Goal: Information Seeking & Learning: Learn about a topic

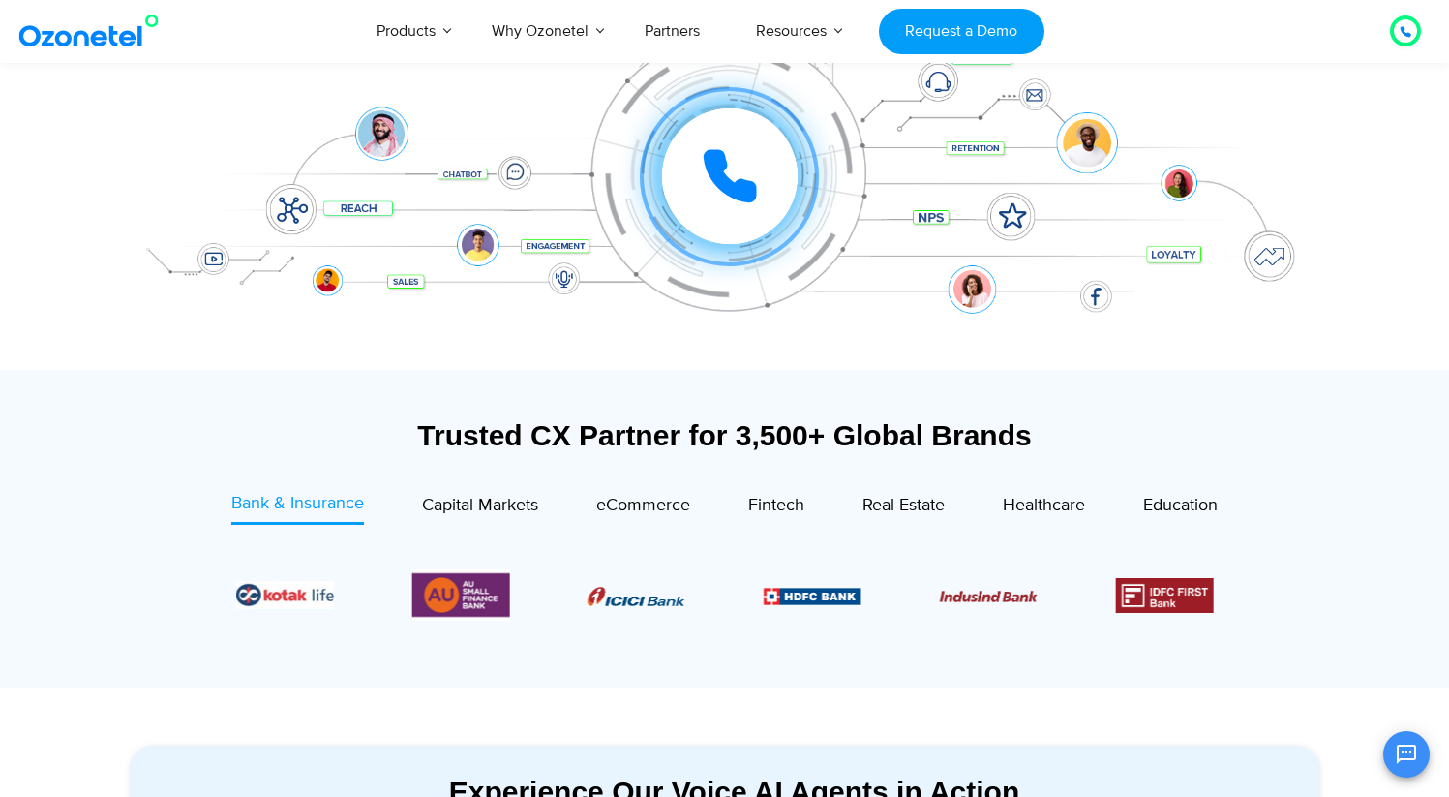
scroll to position [371, 0]
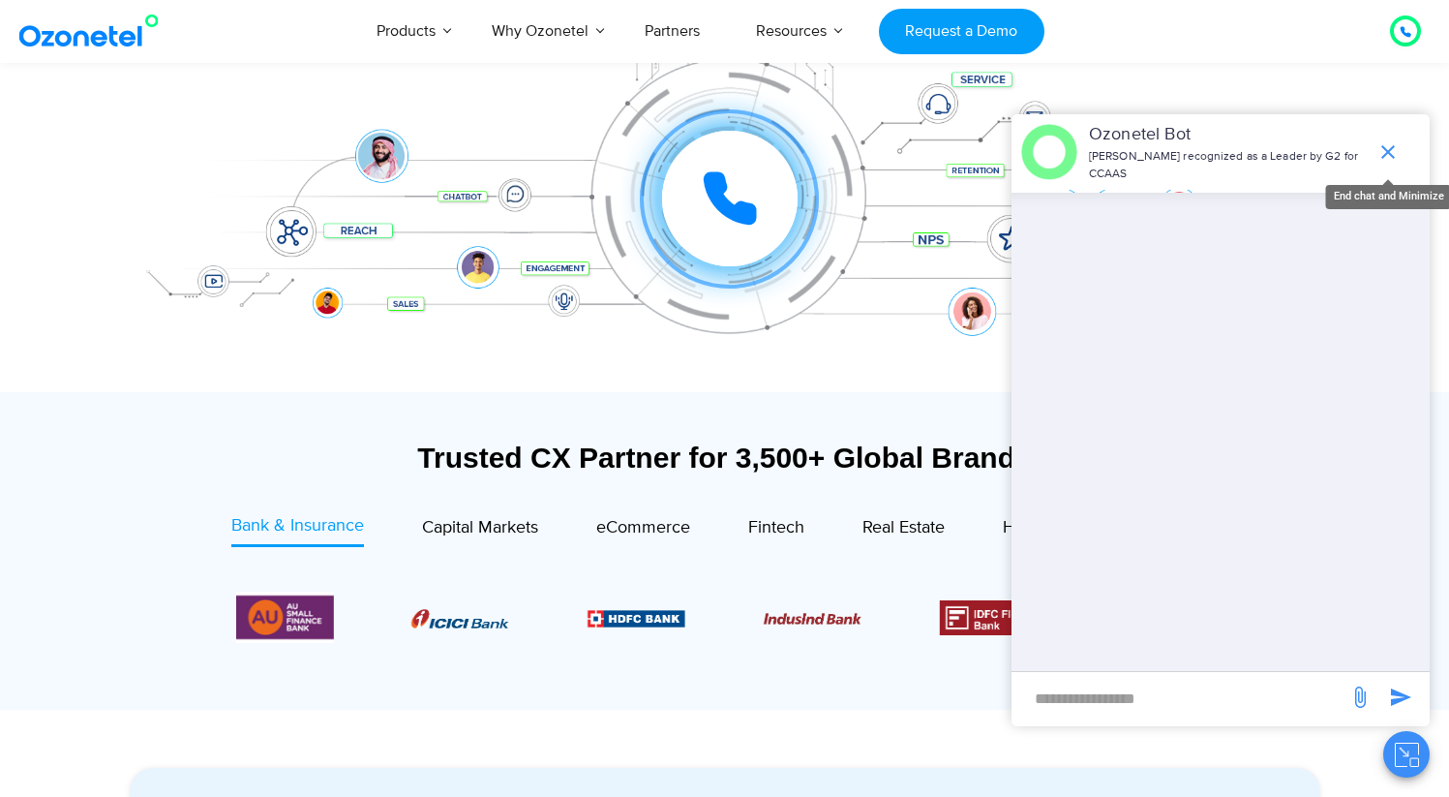
click at [1380, 155] on icon "end chat or minimize" at bounding box center [1388, 151] width 23 height 23
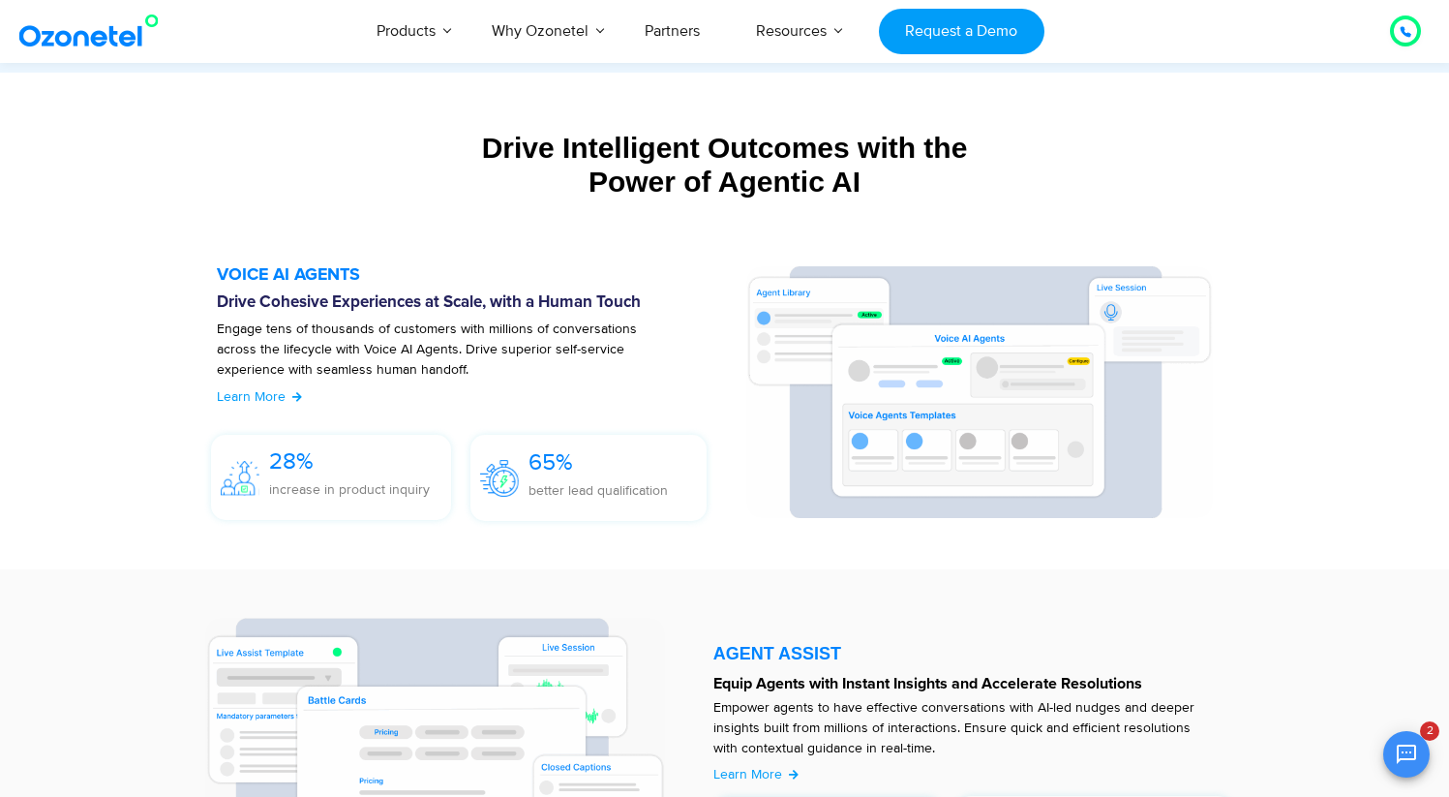
scroll to position [2038, 0]
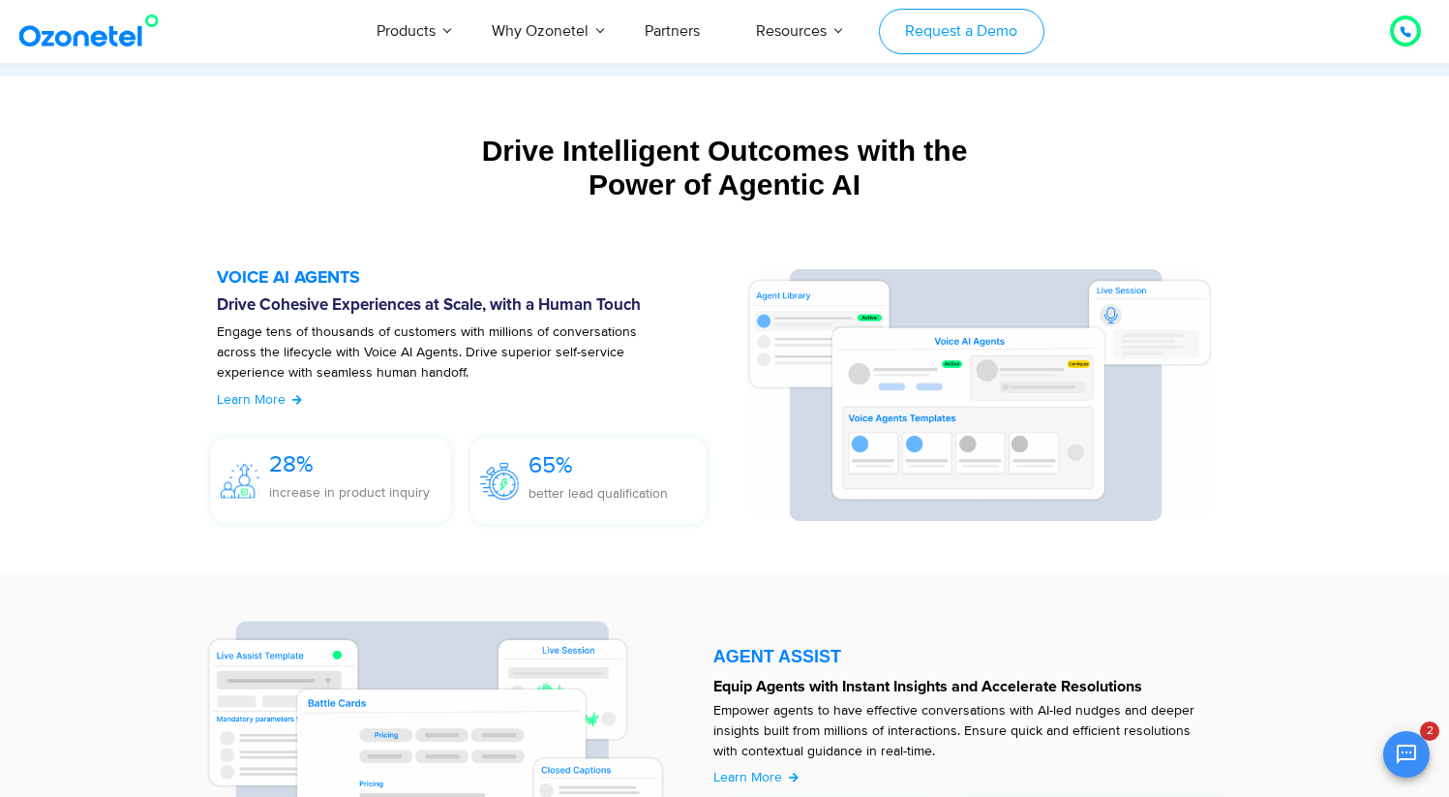
click at [907, 26] on link "Request a Demo" at bounding box center [962, 31] width 166 height 45
click at [767, 133] on div "Drive Intelligent Outcomes with the Power of Agentic AI Build and deploy your o…" at bounding box center [725, 177] width 1210 height 106
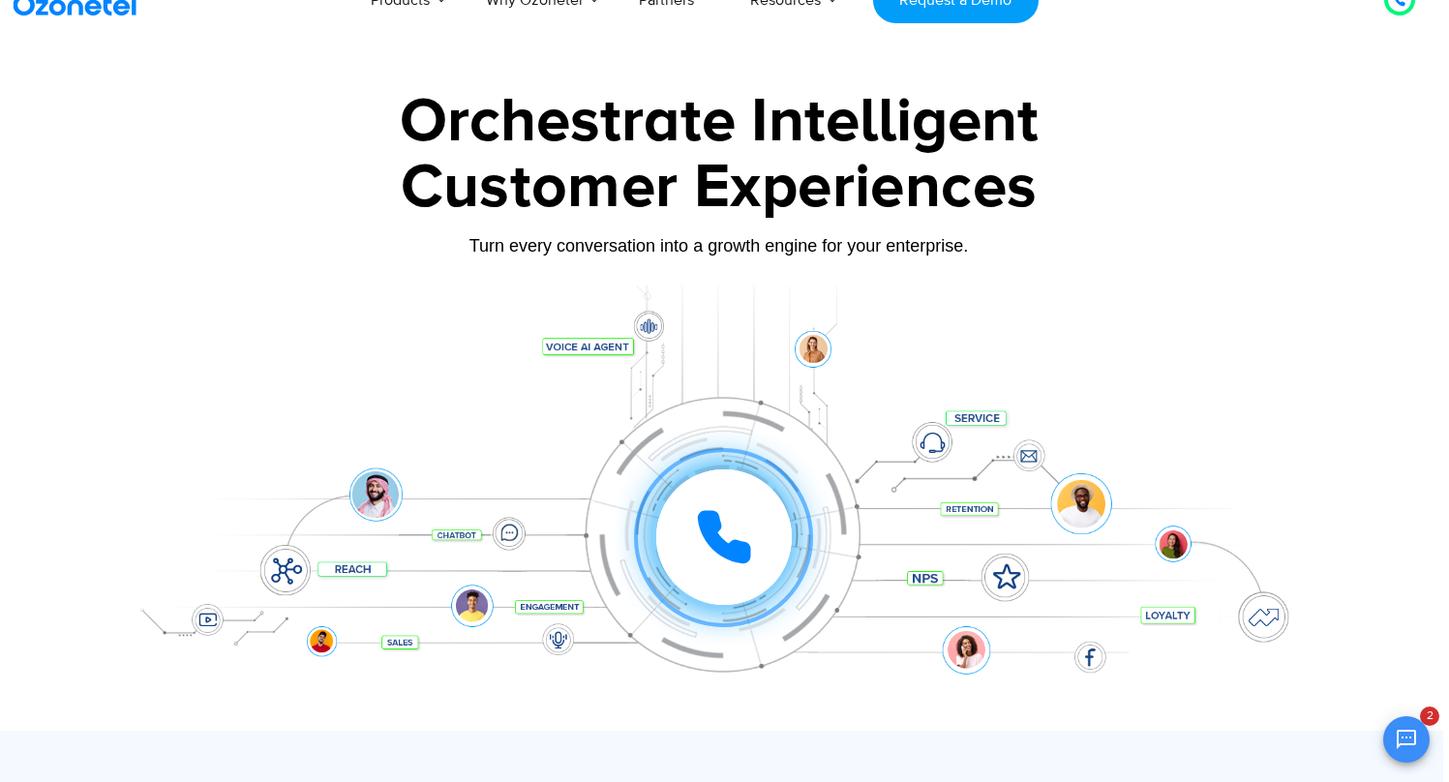
scroll to position [0, 6]
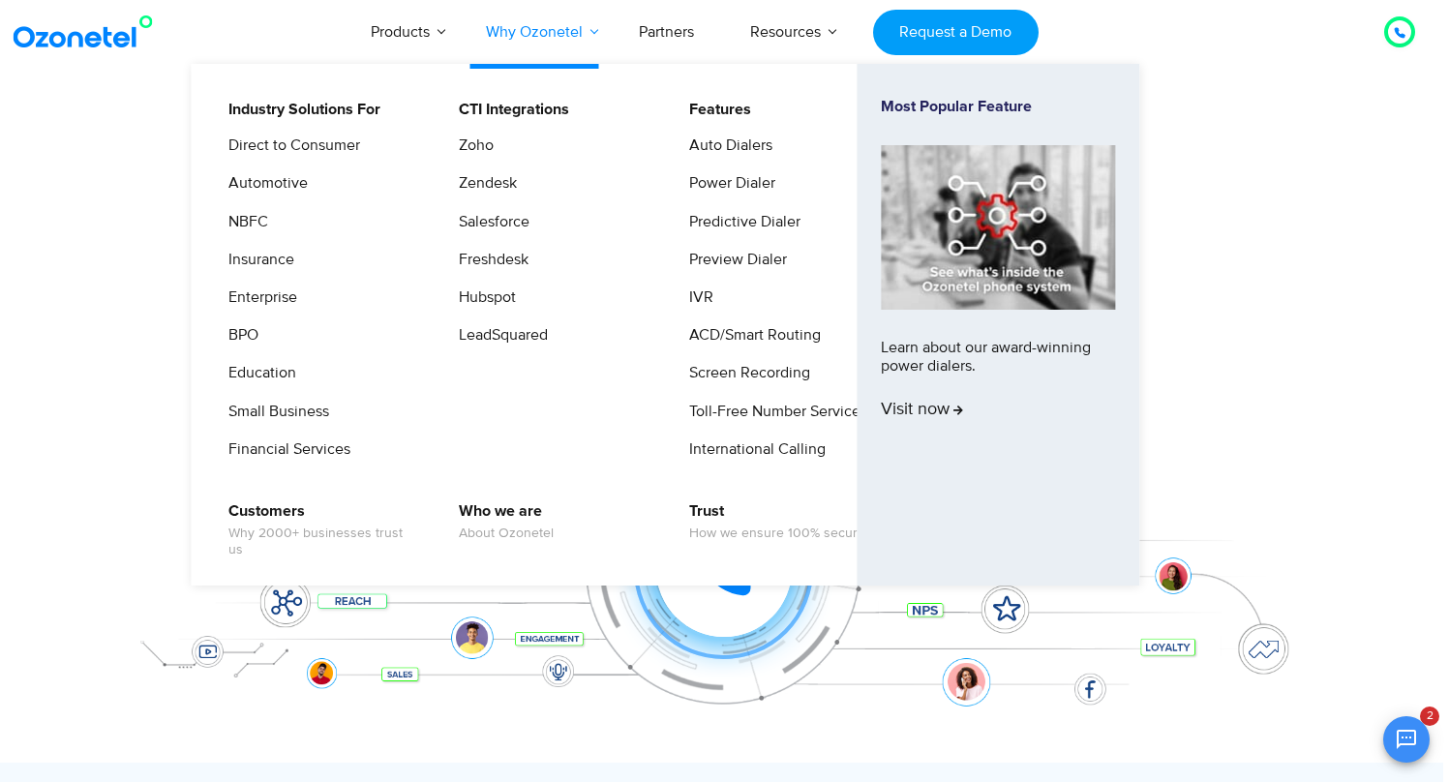
click at [529, 43] on link "Why Ozonetel" at bounding box center [534, 32] width 153 height 64
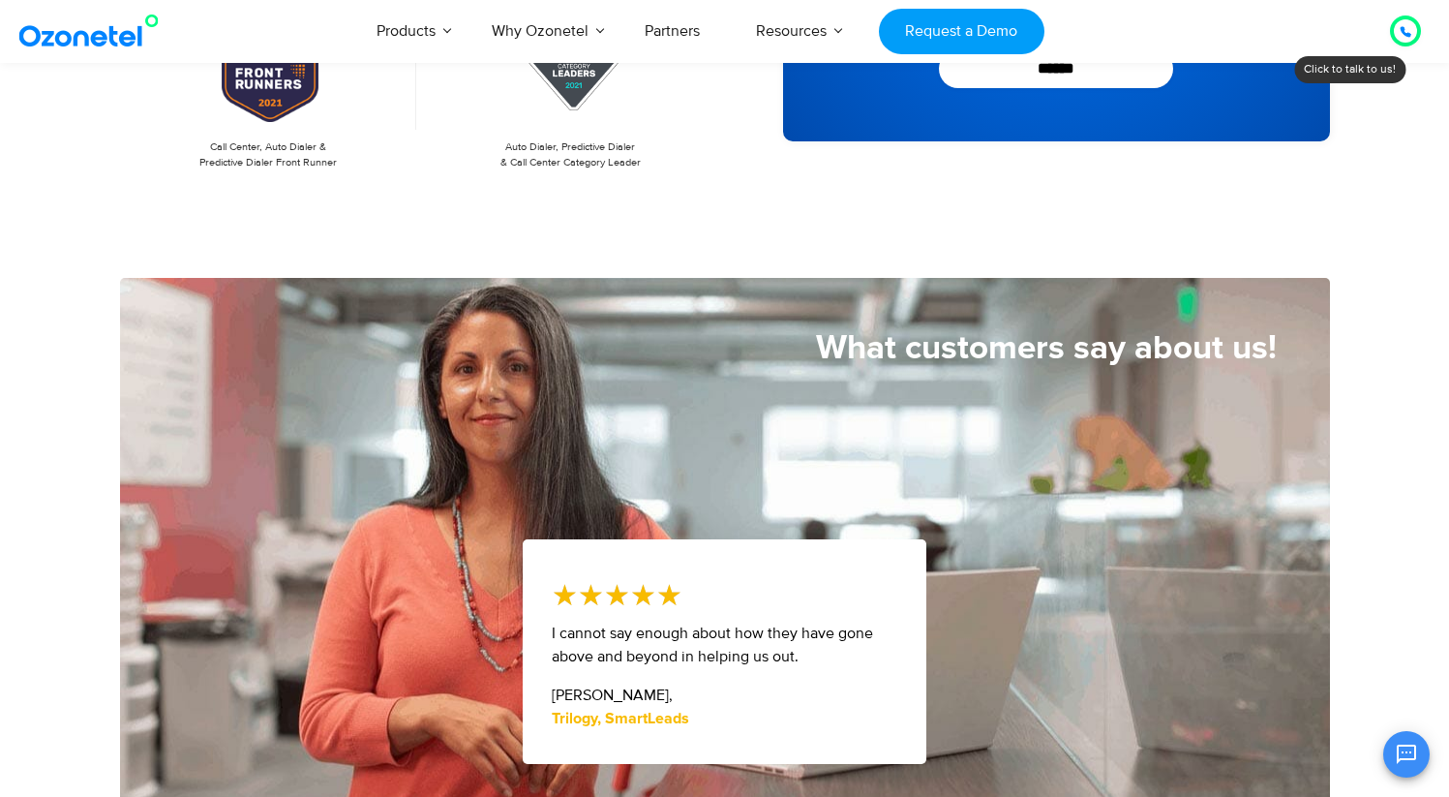
scroll to position [679, 0]
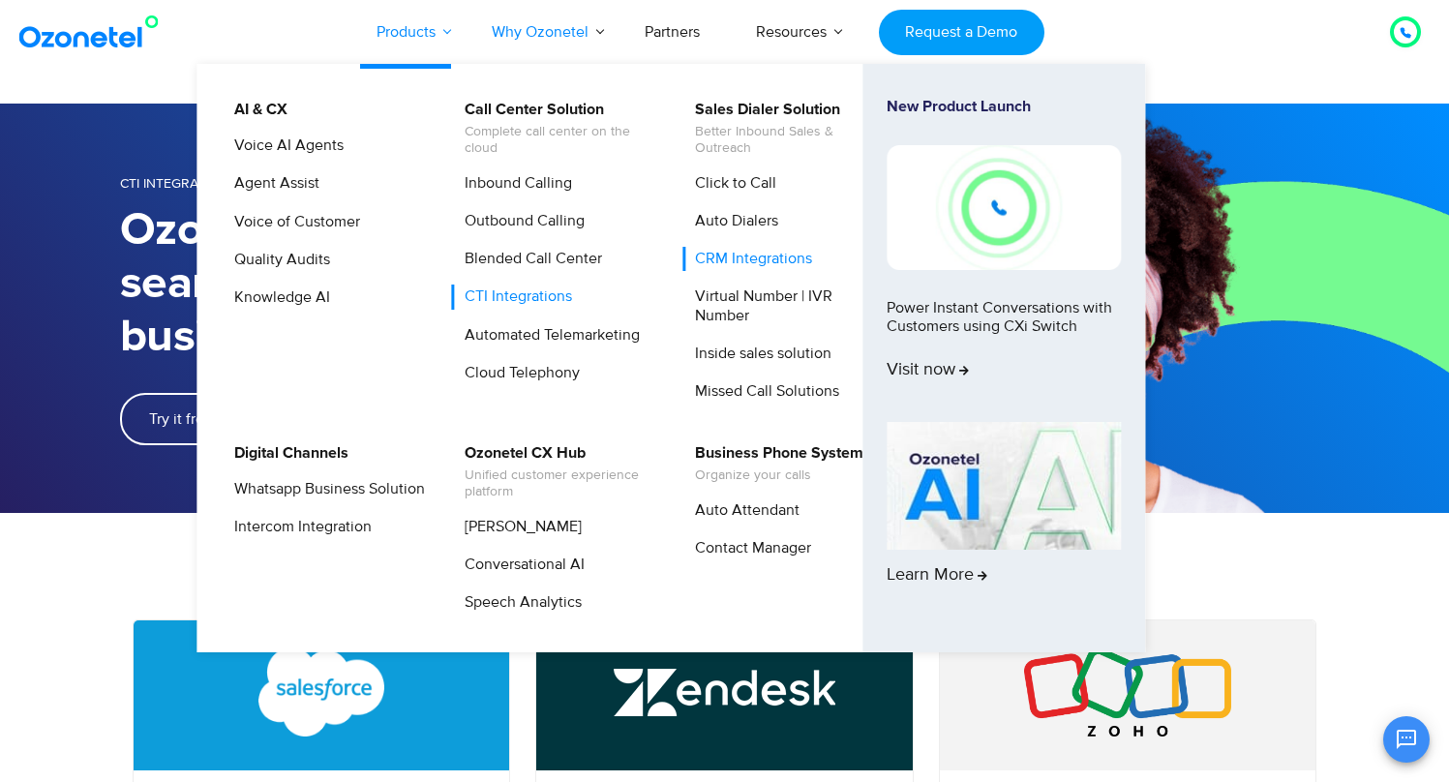
click at [402, 48] on link "Products" at bounding box center [405, 32] width 115 height 64
click at [407, 30] on link "Products" at bounding box center [405, 32] width 115 height 64
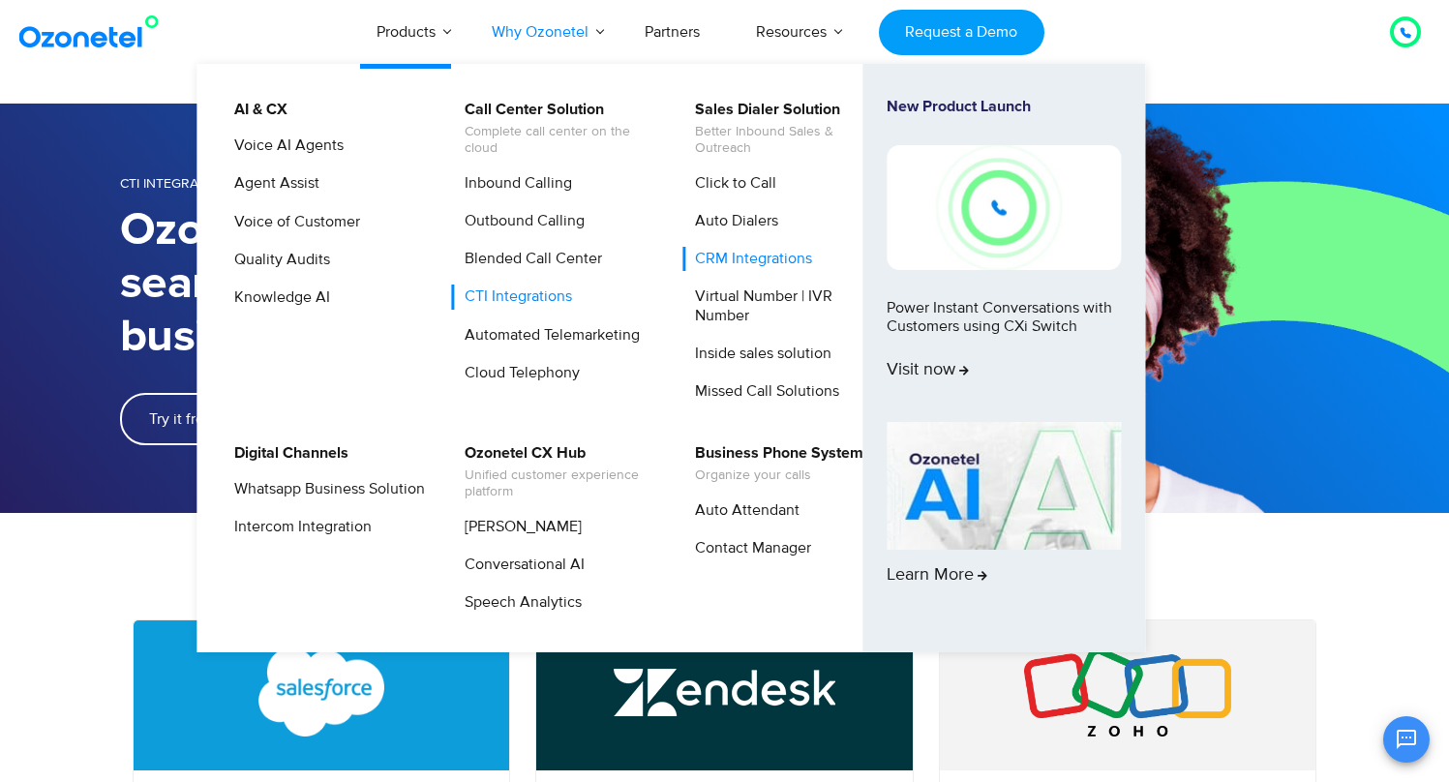
click at [746, 247] on link "CRM Integrations" at bounding box center [748, 259] width 133 height 24
click at [270, 115] on link "AI & CX" at bounding box center [256, 110] width 69 height 24
click at [264, 111] on link "AI & CX" at bounding box center [256, 110] width 69 height 24
click at [264, 131] on li "AI & CX Voice AI Agents Agent Assist Voice of Customer Quality Audits Knowledge…" at bounding box center [337, 257] width 230 height 319
click at [264, 133] on li "AI & CX Voice AI Agents Agent Assist Voice of Customer Quality Audits Knowledge…" at bounding box center [337, 257] width 230 height 319
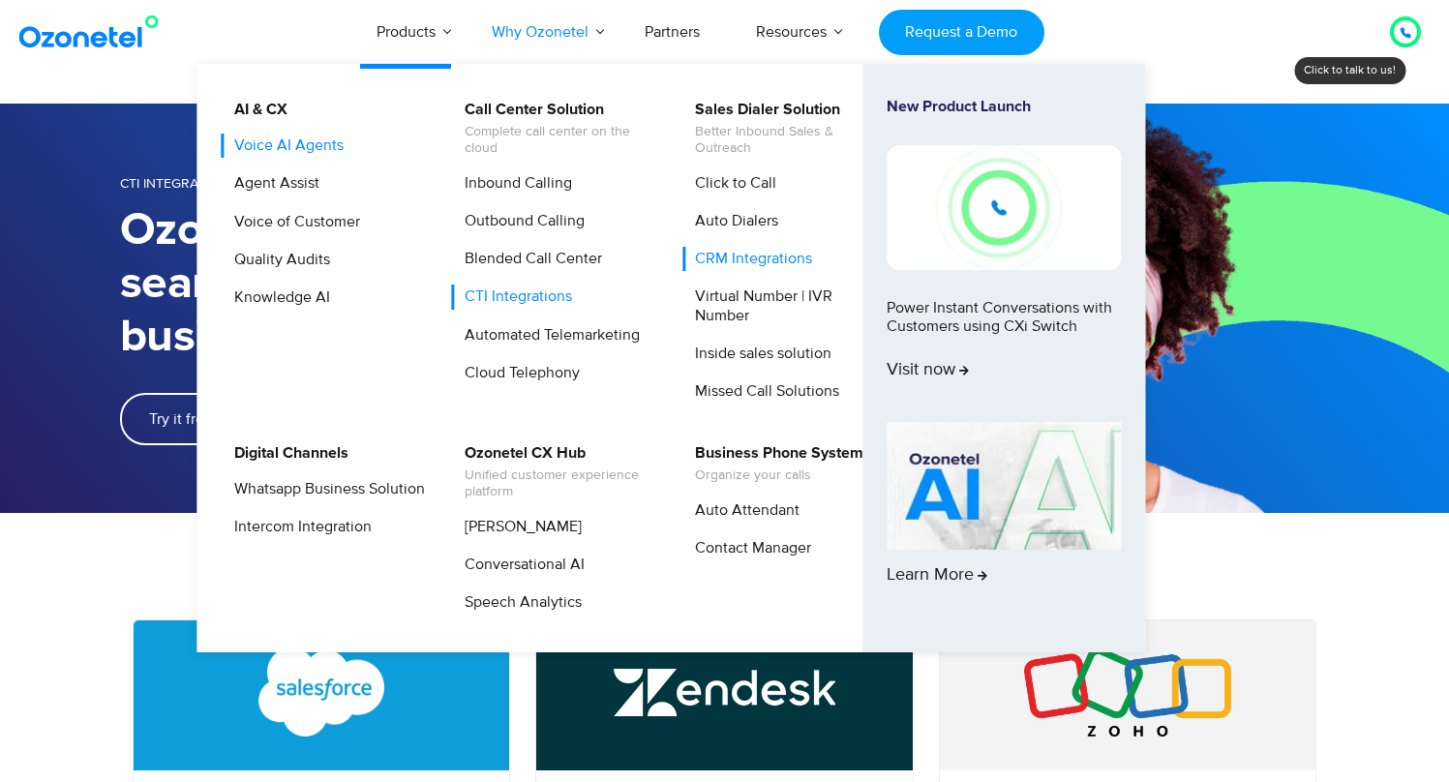
click at [264, 148] on link "Voice AI Agents" at bounding box center [284, 146] width 125 height 24
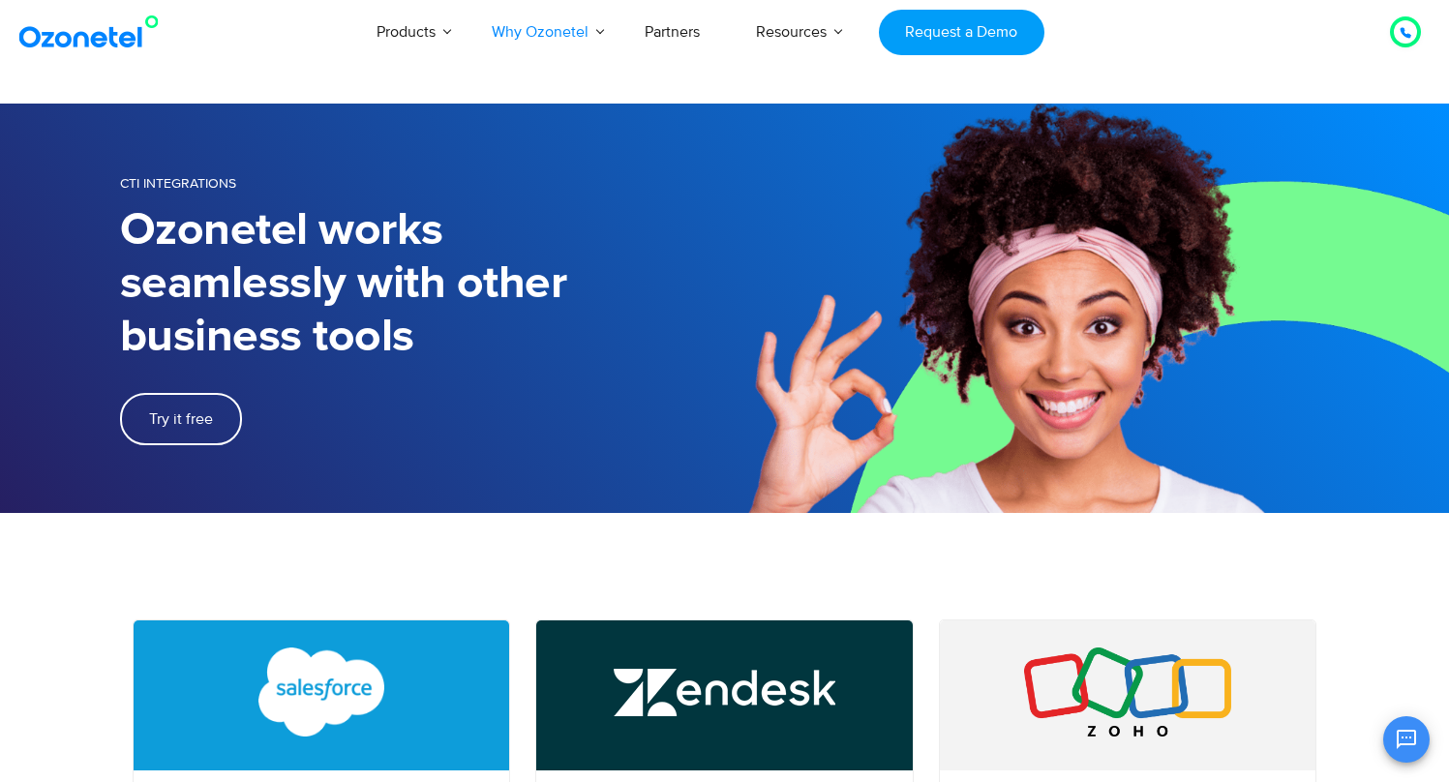
scroll to position [119, 0]
